Goal: Task Accomplishment & Management: Manage account settings

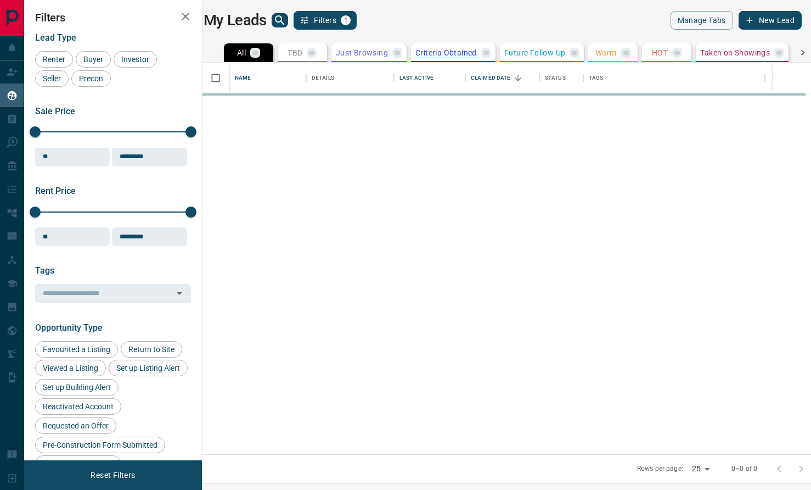
scroll to position [391, 604]
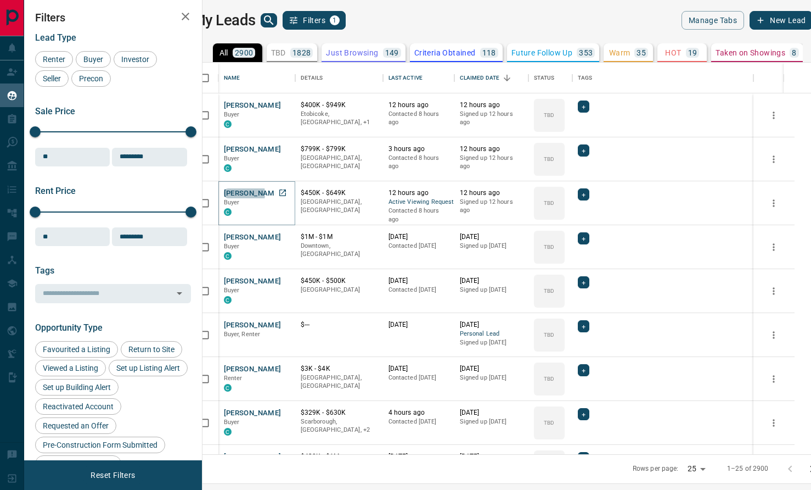
click at [253, 193] on button "[PERSON_NAME]" at bounding box center [253, 193] width 58 height 10
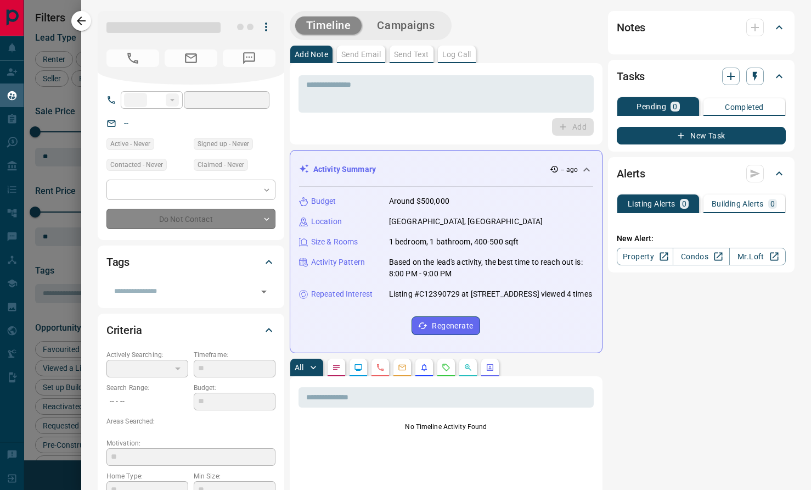
type input "**"
type input "**********"
type input "**"
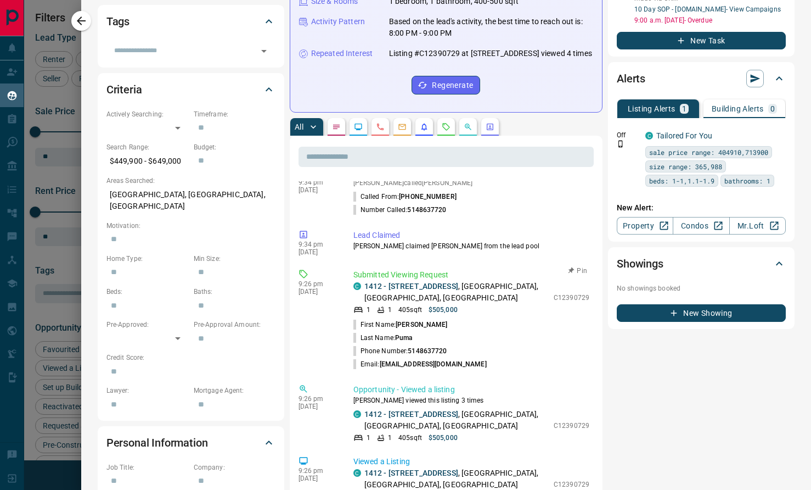
scroll to position [405, 0]
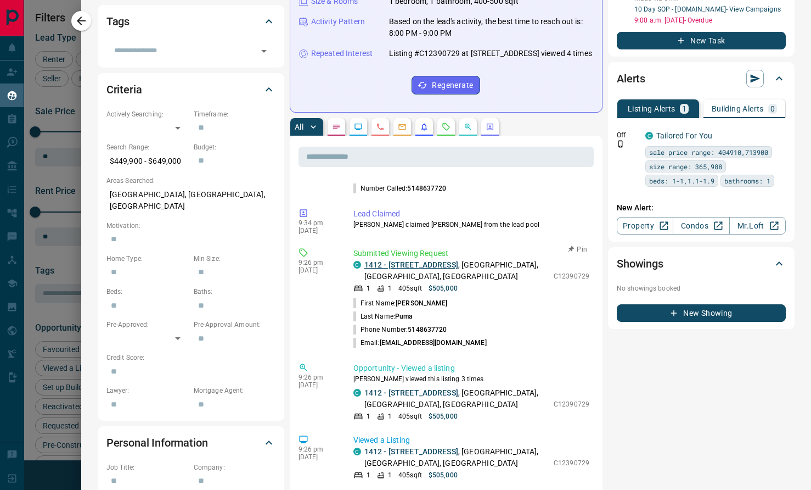
click at [412, 269] on link "1412 - [STREET_ADDRESS]" at bounding box center [412, 264] width 94 height 9
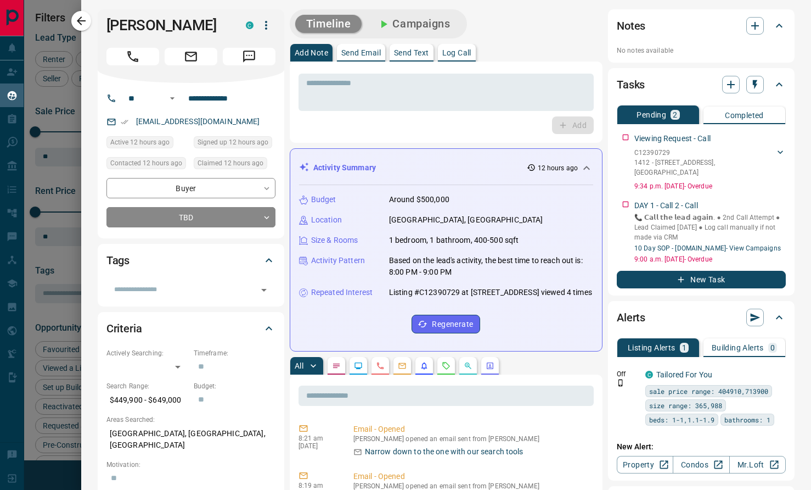
scroll to position [0, 0]
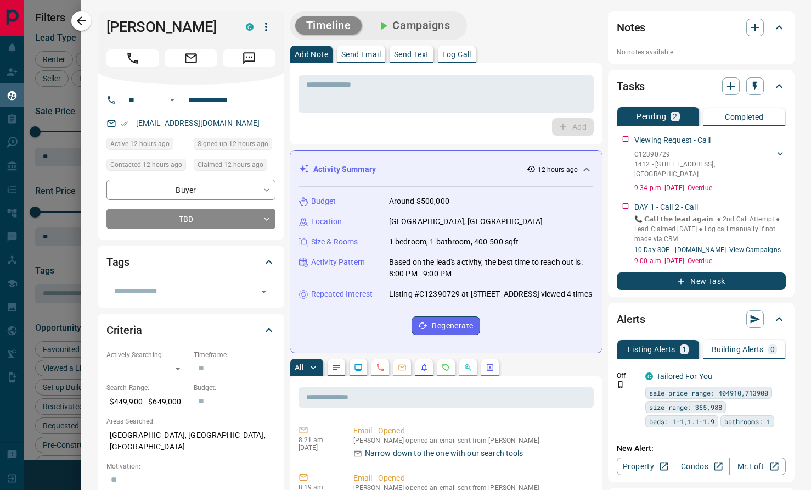
click at [464, 58] on p "Log Call" at bounding box center [457, 55] width 29 height 8
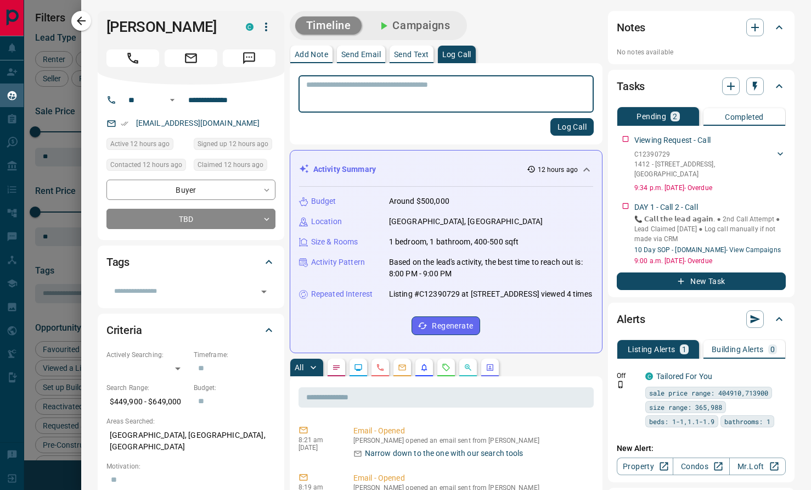
click at [564, 127] on button "Log Call" at bounding box center [572, 127] width 43 height 18
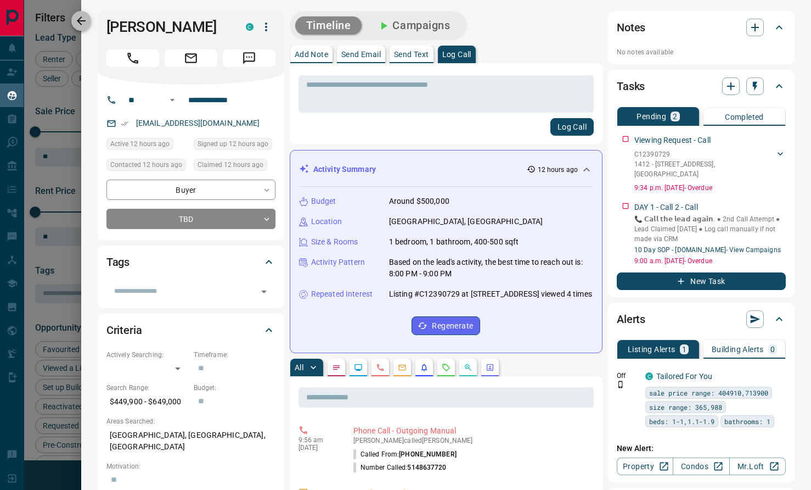
click at [75, 21] on icon "button" at bounding box center [81, 20] width 13 height 13
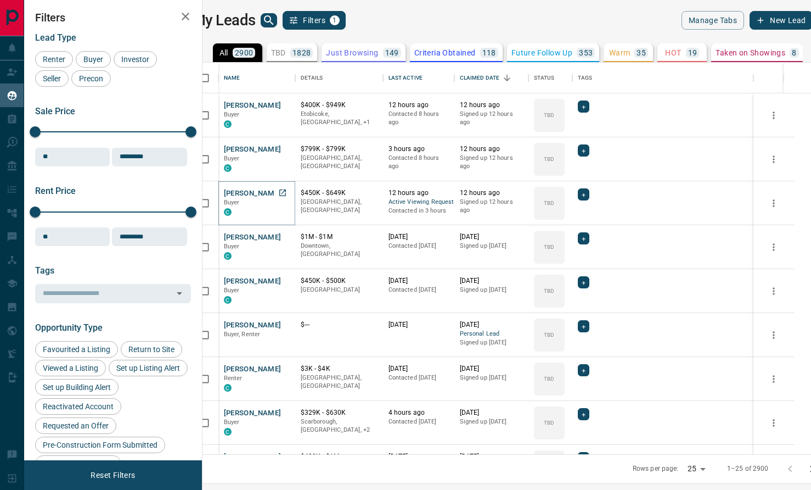
click at [268, 195] on button "[PERSON_NAME]" at bounding box center [253, 193] width 58 height 10
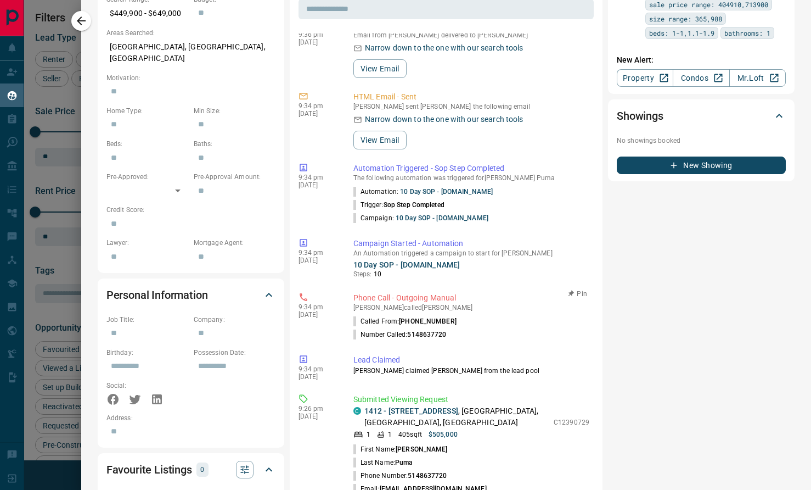
scroll to position [174, 0]
click at [79, 25] on icon "button" at bounding box center [81, 20] width 13 height 13
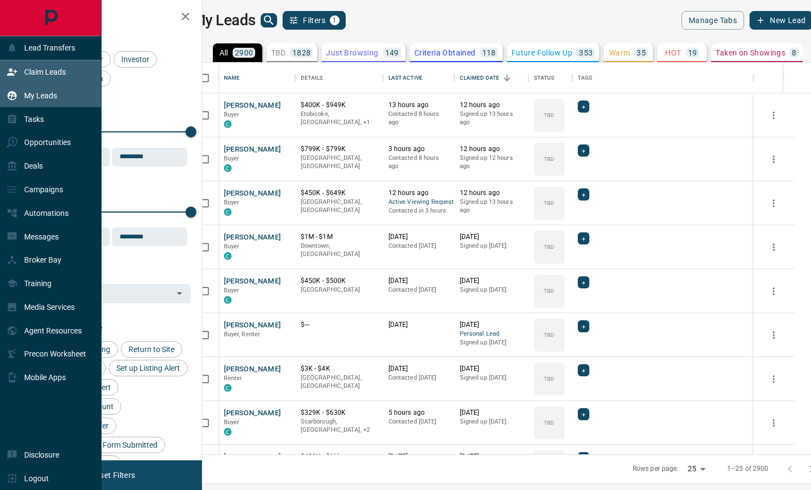
click at [23, 72] on div "Claim Leads" at bounding box center [36, 72] width 59 height 18
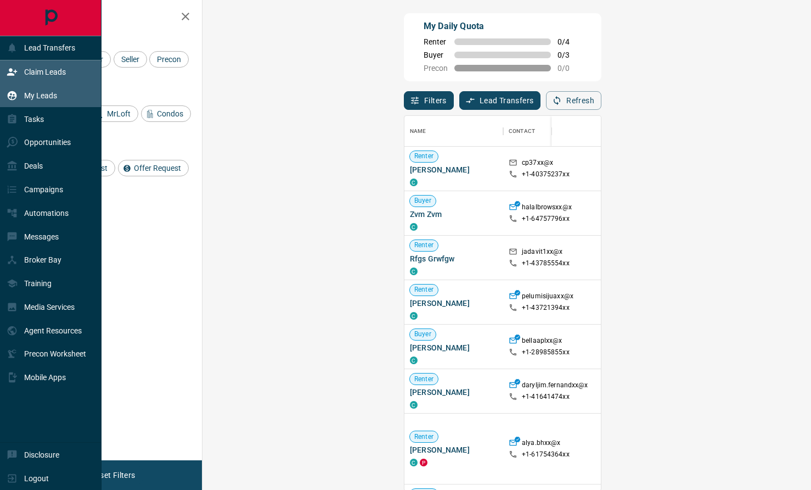
scroll to position [374, 585]
click at [18, 102] on div "My Leads" at bounding box center [32, 95] width 51 height 18
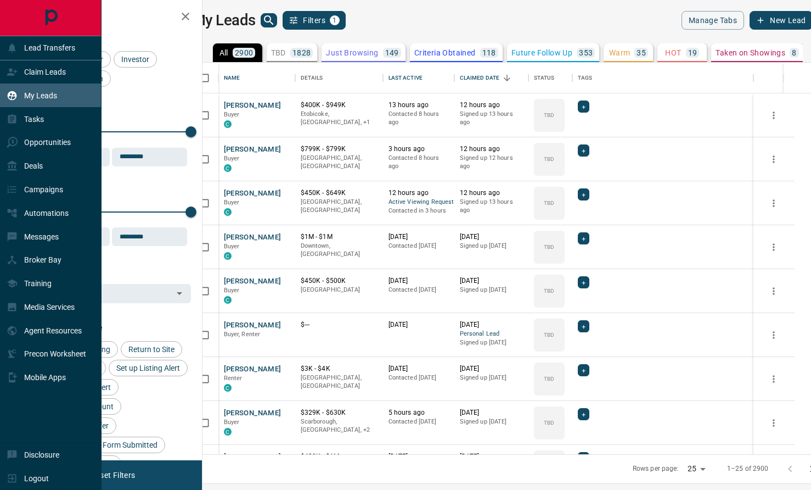
scroll to position [391, 604]
click at [29, 77] on div "Claim Leads" at bounding box center [36, 72] width 59 height 18
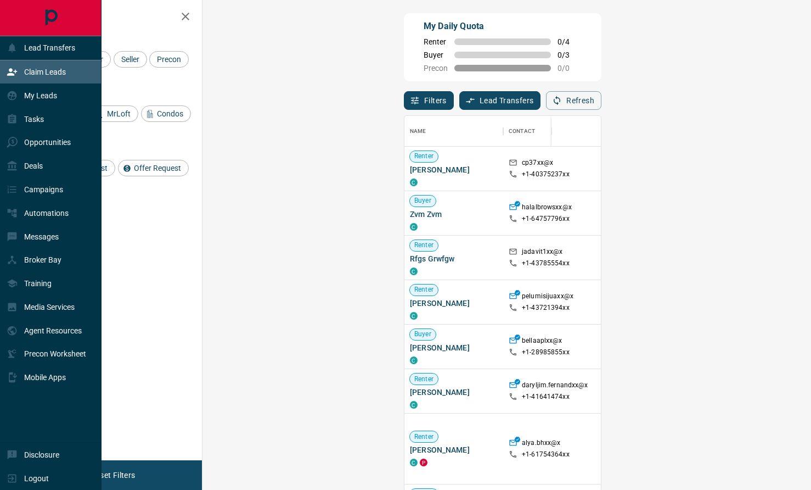
scroll to position [374, 585]
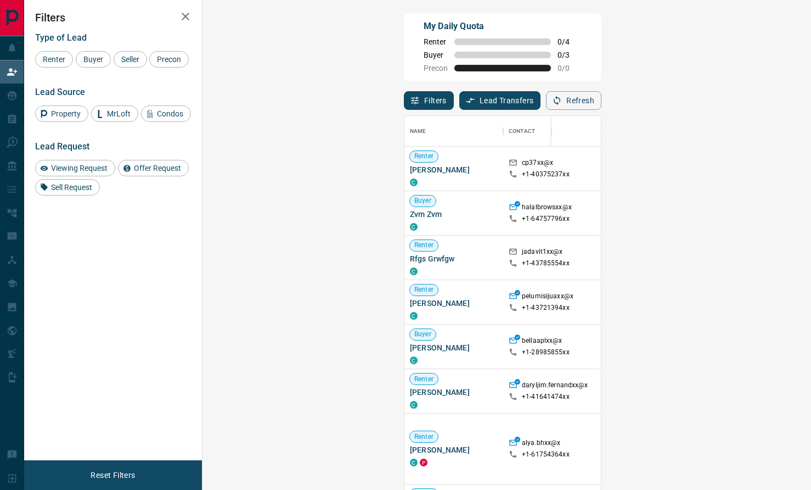
click at [82, 195] on div "Viewing Request Offer Request Sell Request" at bounding box center [113, 178] width 156 height 36
click at [81, 172] on span "Viewing Request" at bounding box center [79, 168] width 64 height 9
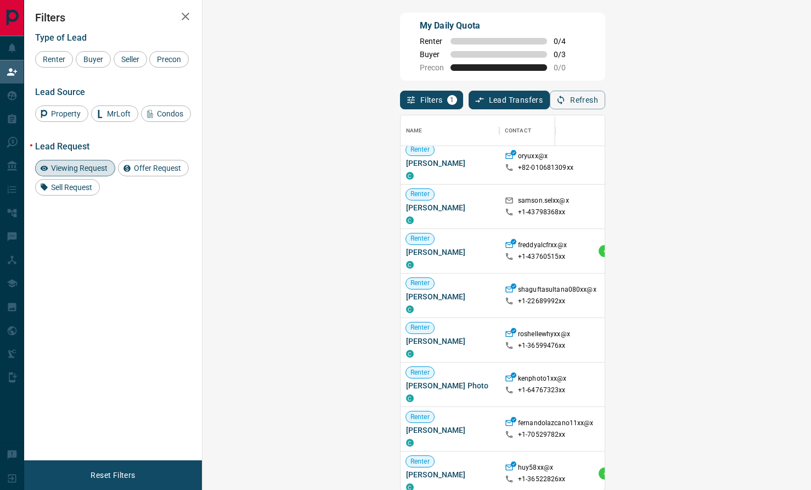
scroll to position [0, 0]
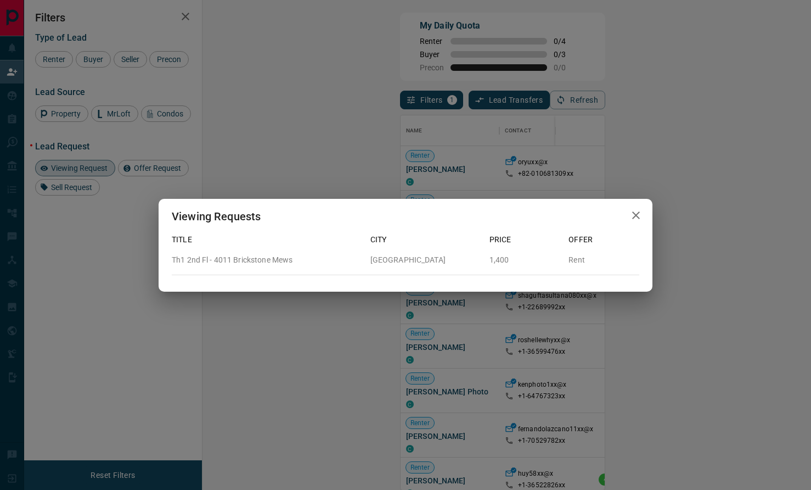
click at [633, 214] on icon "button" at bounding box center [636, 215] width 13 height 13
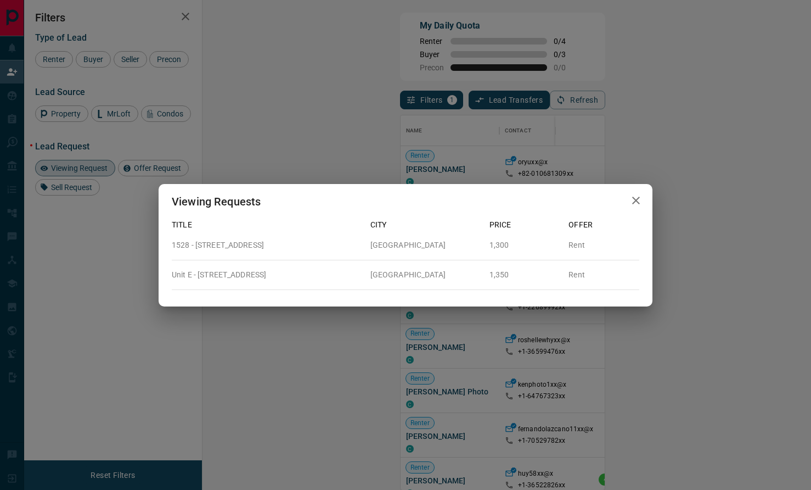
click at [637, 203] on icon "button" at bounding box center [636, 200] width 13 height 13
